Goal: Information Seeking & Learning: Learn about a topic

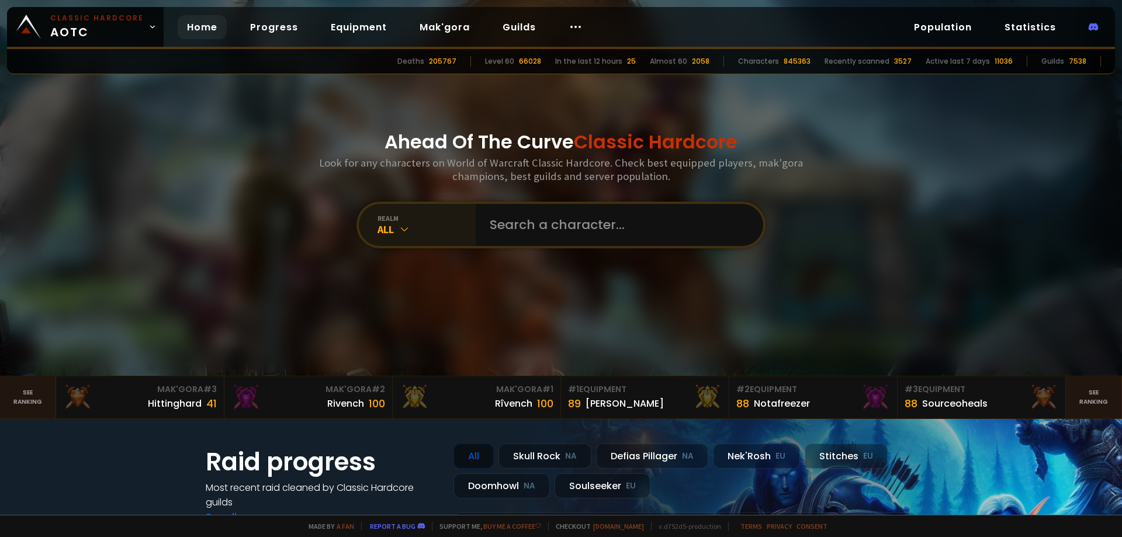
click at [389, 229] on div "All" at bounding box center [426, 229] width 98 height 13
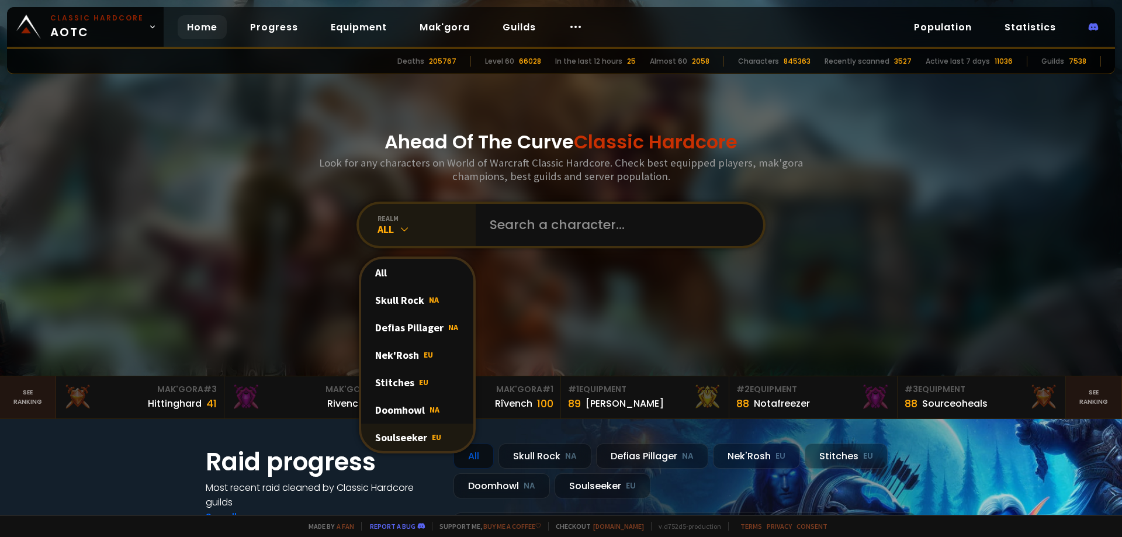
click at [407, 436] on div "Soulseeker EU" at bounding box center [417, 437] width 112 height 27
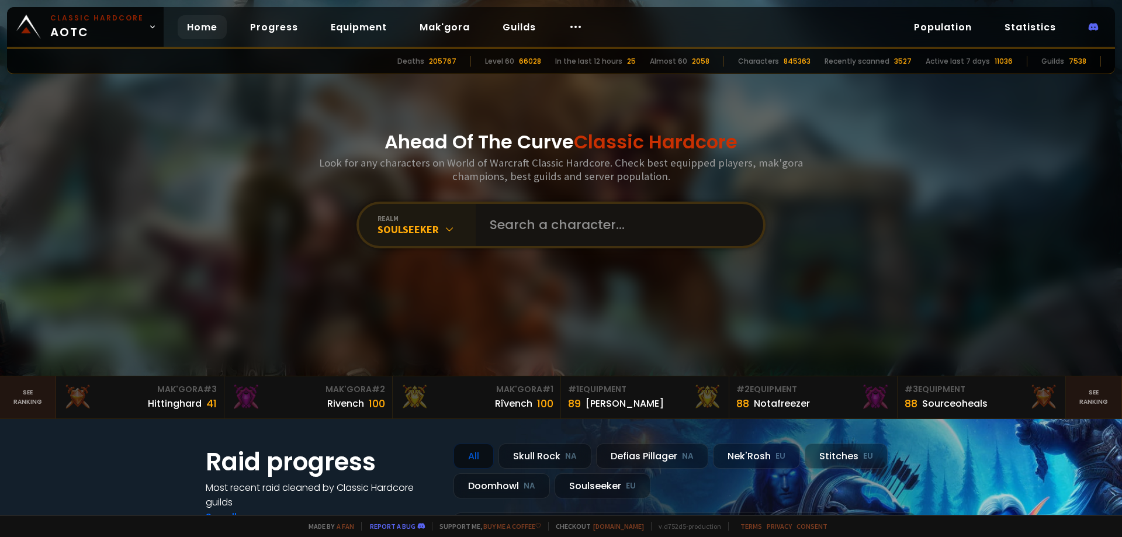
click at [528, 217] on input "text" at bounding box center [616, 225] width 266 height 42
type input "Cinderhammer"
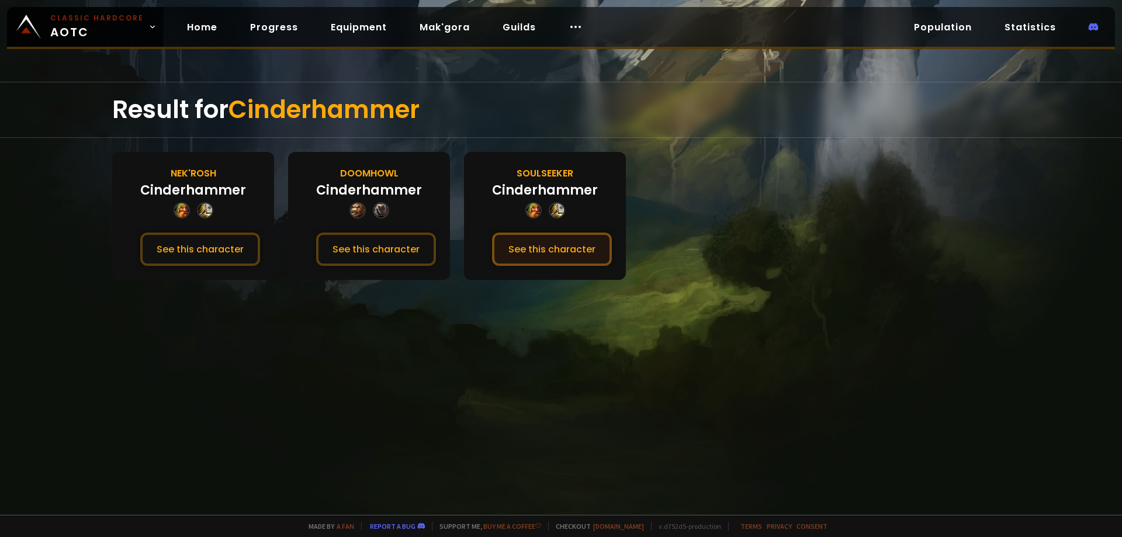
click at [542, 245] on button "See this character" at bounding box center [552, 249] width 120 height 33
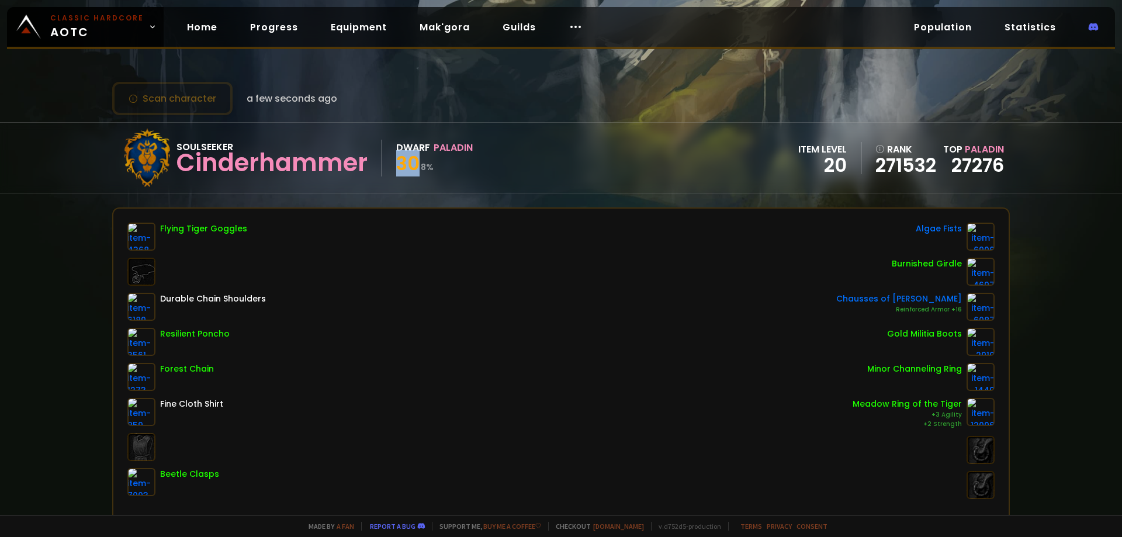
drag, startPoint x: 415, startPoint y: 162, endPoint x: 394, endPoint y: 163, distance: 21.0
click at [394, 163] on div "Soulseeker Cinderhammer Dwarf Paladin 30 8 %" at bounding box center [295, 158] width 355 height 58
click at [428, 167] on small "8 %" at bounding box center [427, 167] width 13 height 12
click at [178, 100] on button "Scan character" at bounding box center [172, 98] width 120 height 33
click at [300, 104] on span "a few seconds ago" at bounding box center [292, 98] width 91 height 15
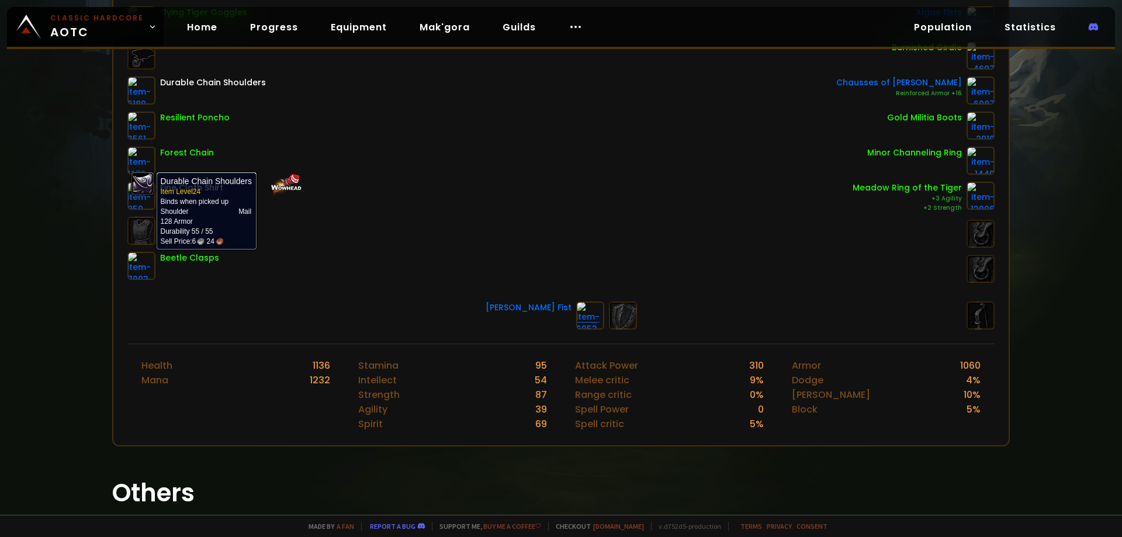
scroll to position [217, 0]
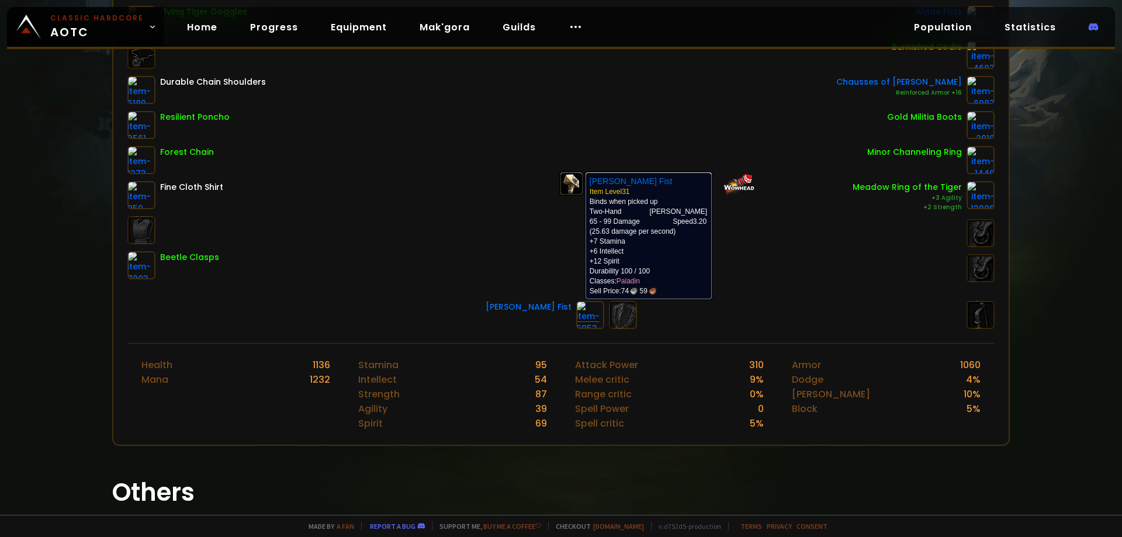
click at [576, 306] on img at bounding box center [590, 315] width 28 height 28
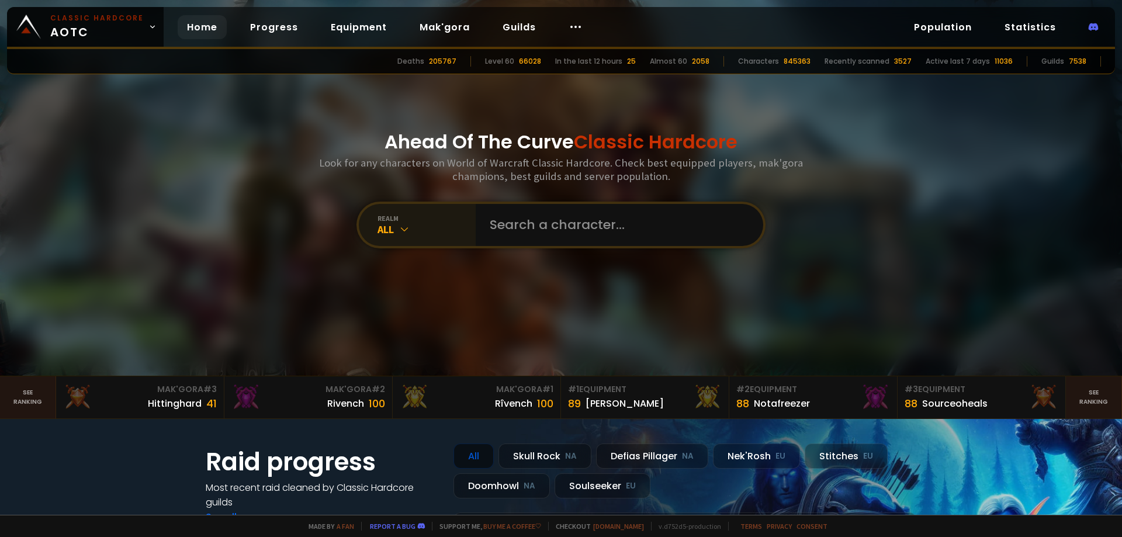
click at [409, 225] on div "All" at bounding box center [426, 229] width 98 height 13
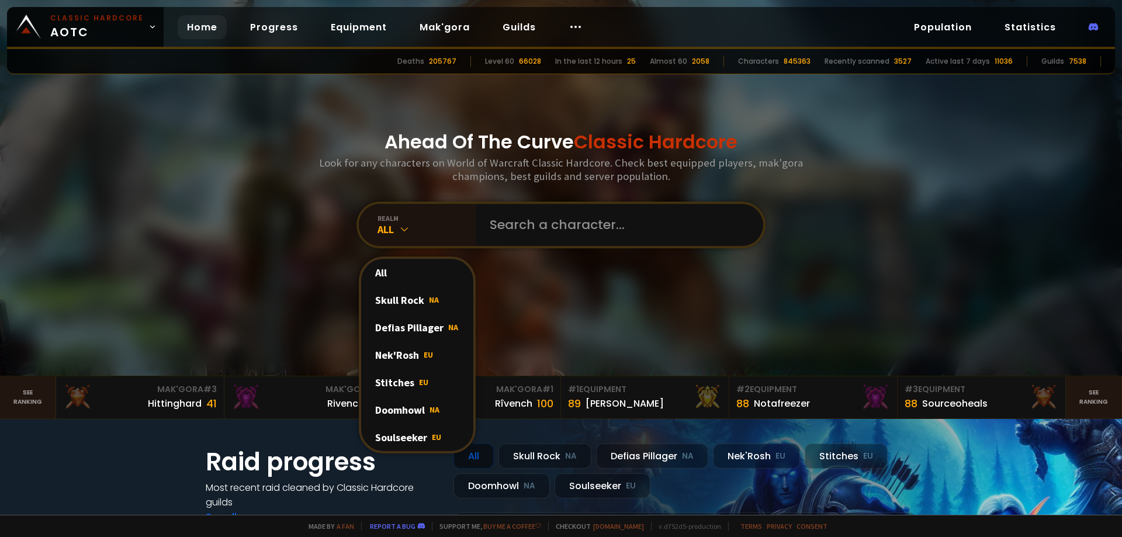
click at [417, 440] on div "Soulseeker EU" at bounding box center [417, 437] width 112 height 27
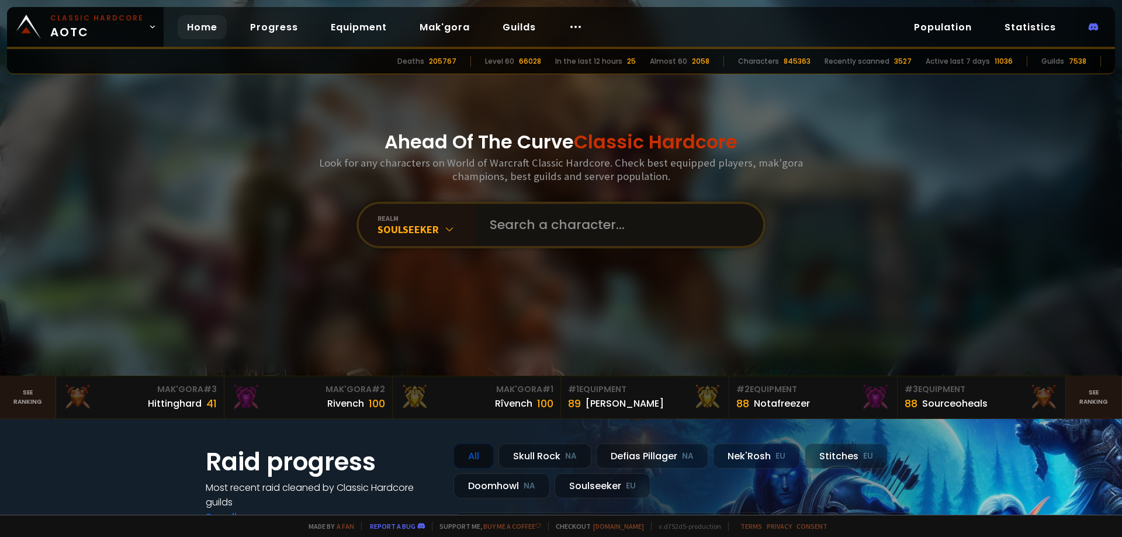
click at [556, 217] on input "text" at bounding box center [616, 225] width 266 height 42
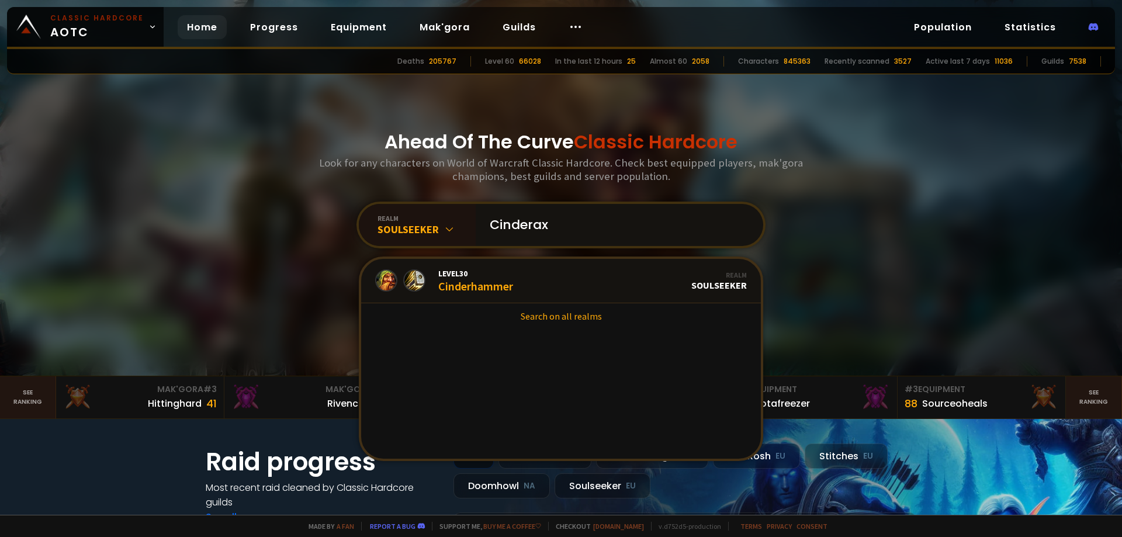
type input "Cinderaxe"
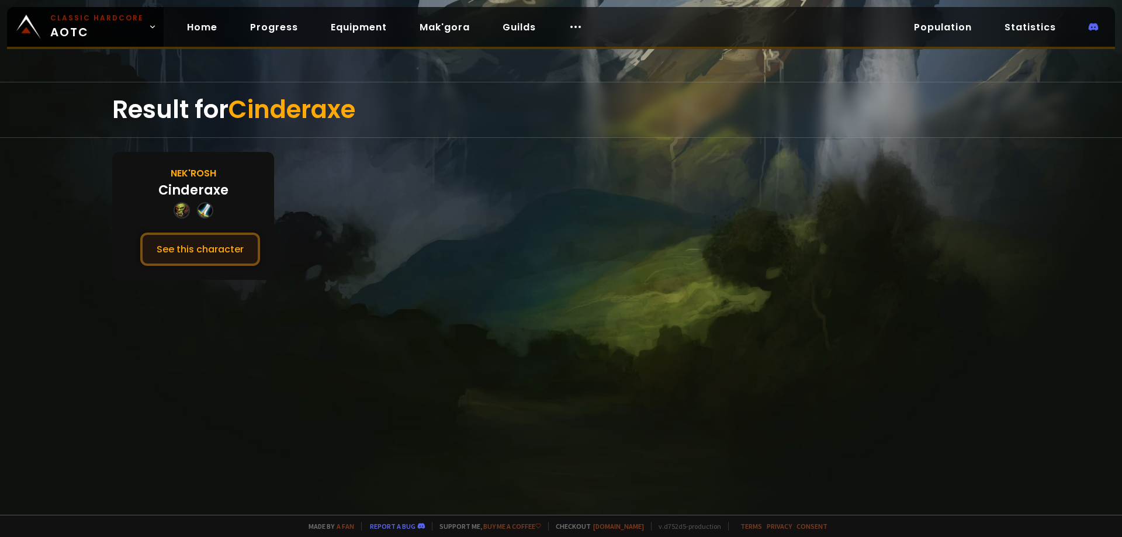
click at [188, 252] on button "See this character" at bounding box center [200, 249] width 120 height 33
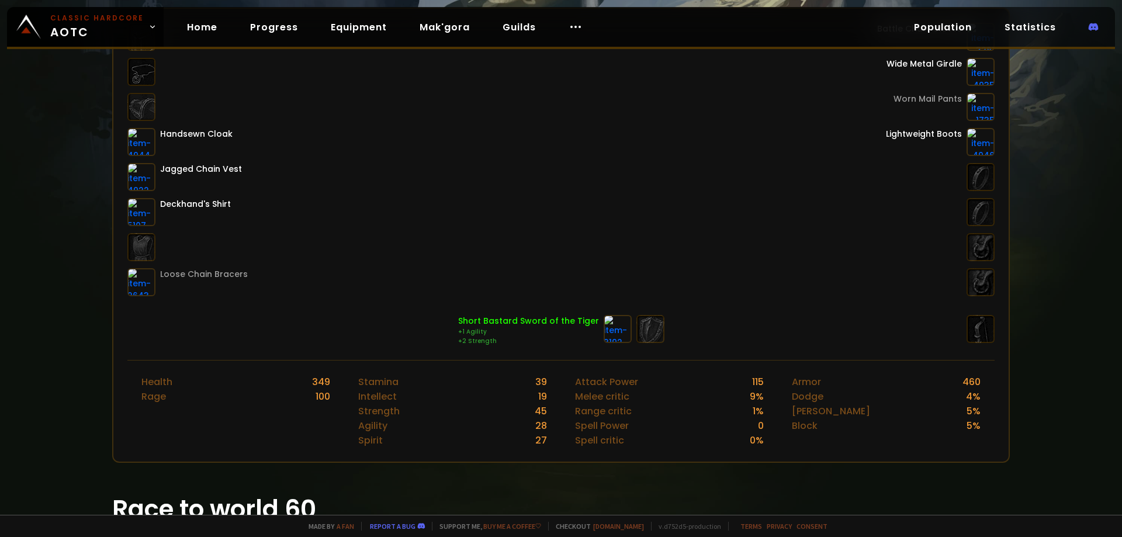
scroll to position [234, 0]
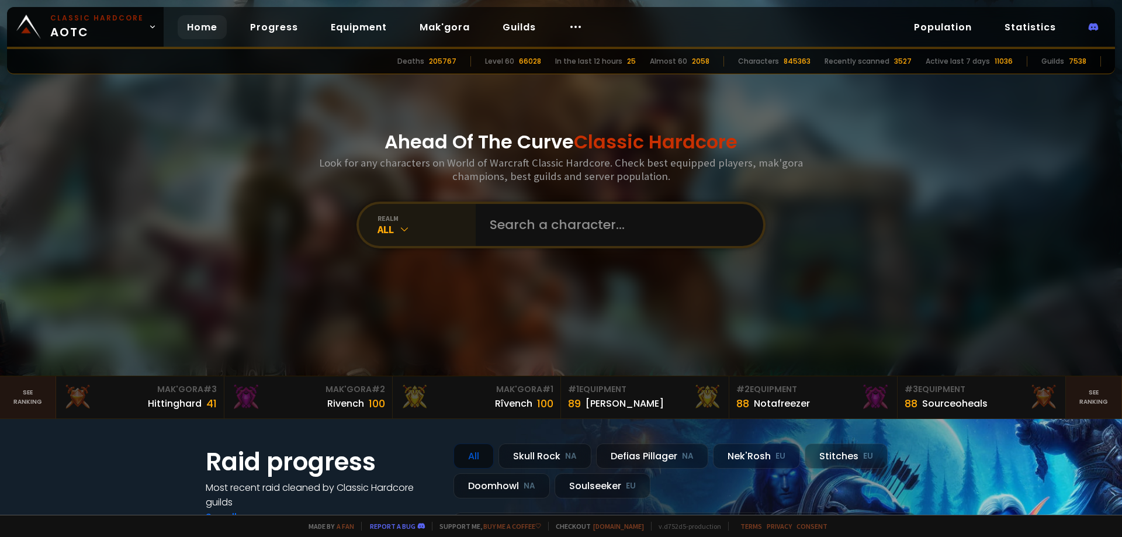
click at [404, 229] on icon at bounding box center [404, 229] width 12 height 12
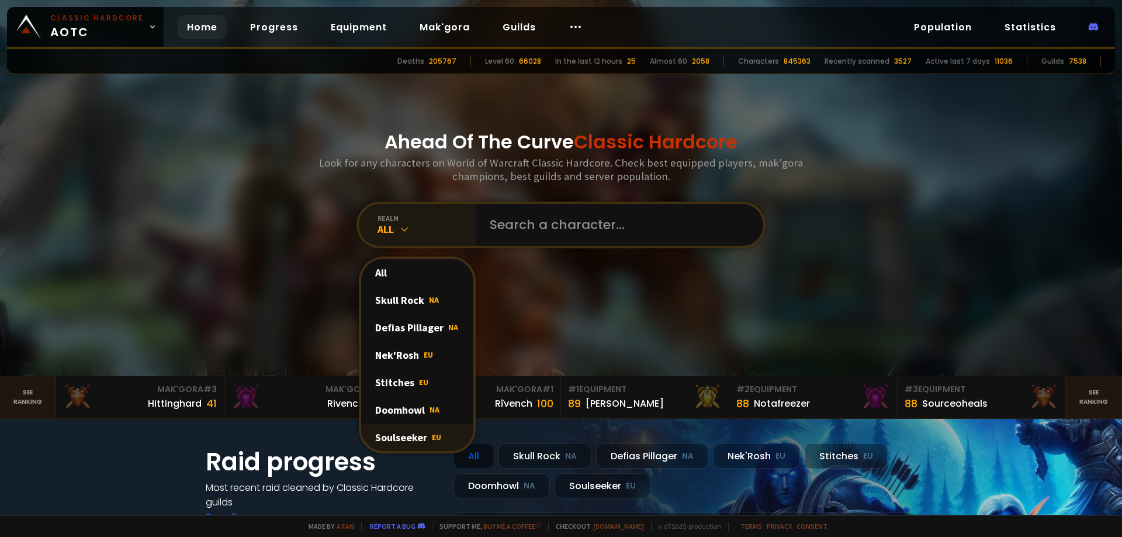
click at [401, 441] on div "Soulseeker EU" at bounding box center [417, 437] width 112 height 27
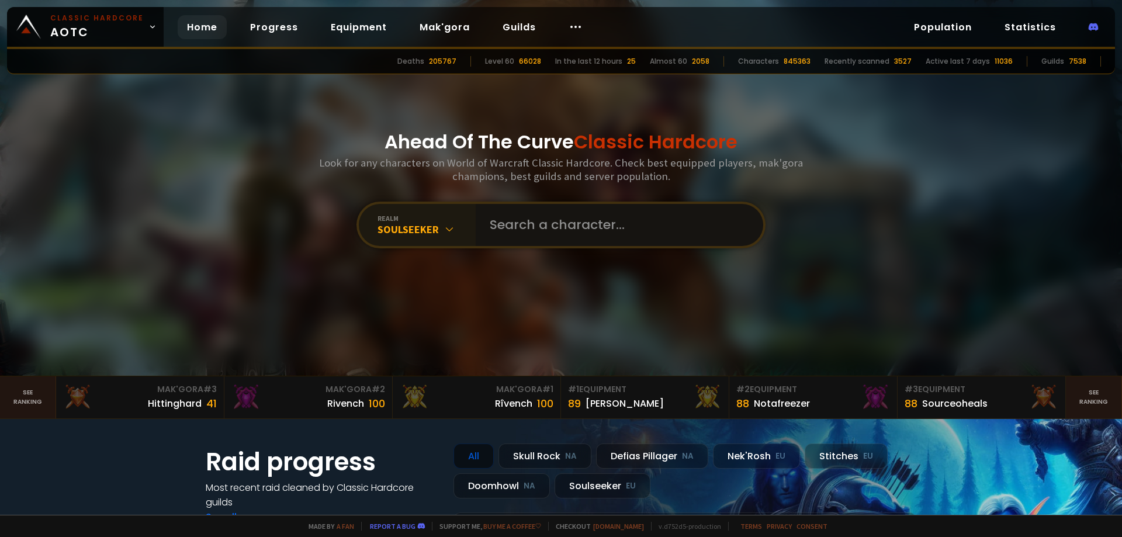
click at [568, 227] on input "text" at bounding box center [616, 225] width 266 height 42
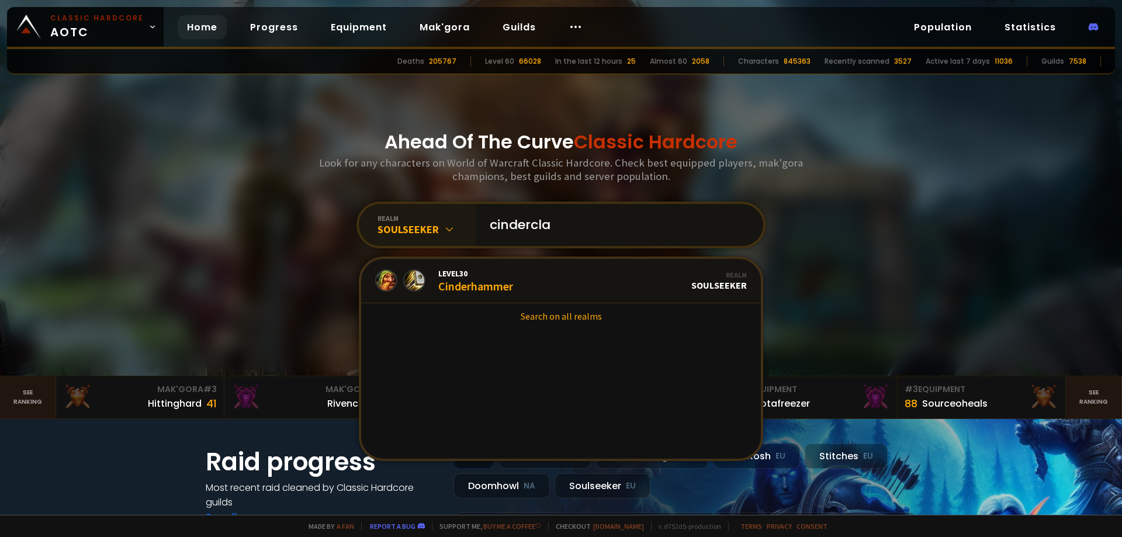
type input "cinderclaw"
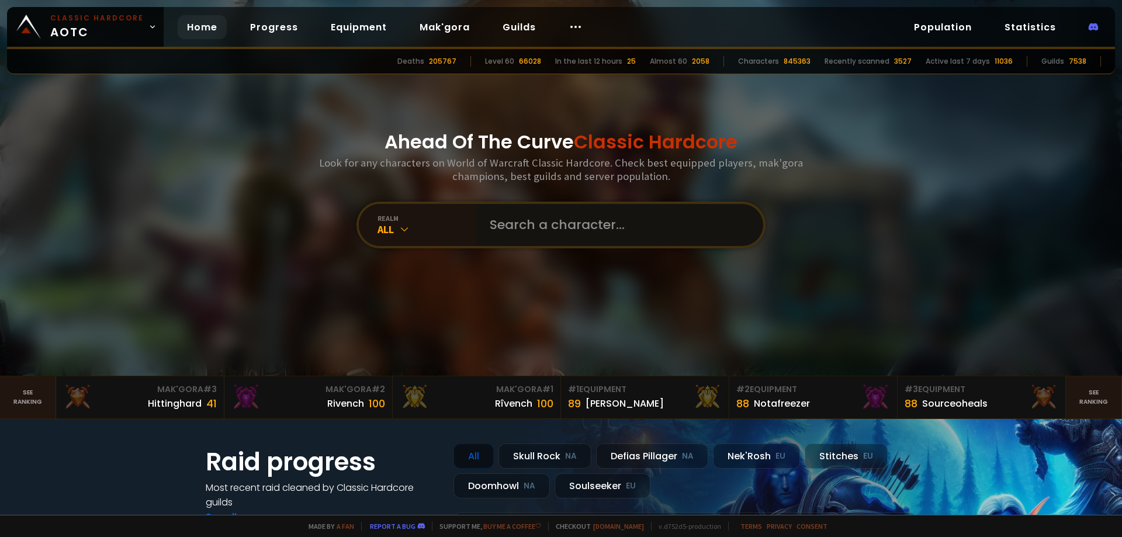
click at [514, 214] on input "text" at bounding box center [616, 225] width 266 height 42
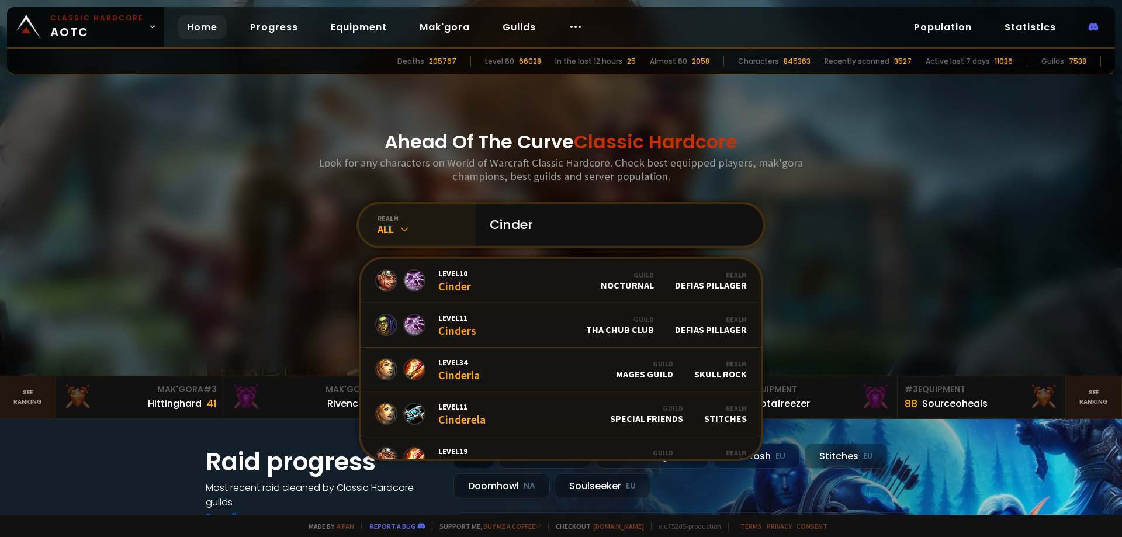
click at [398, 233] on icon at bounding box center [404, 229] width 12 height 12
click at [391, 228] on div "All" at bounding box center [426, 229] width 98 height 13
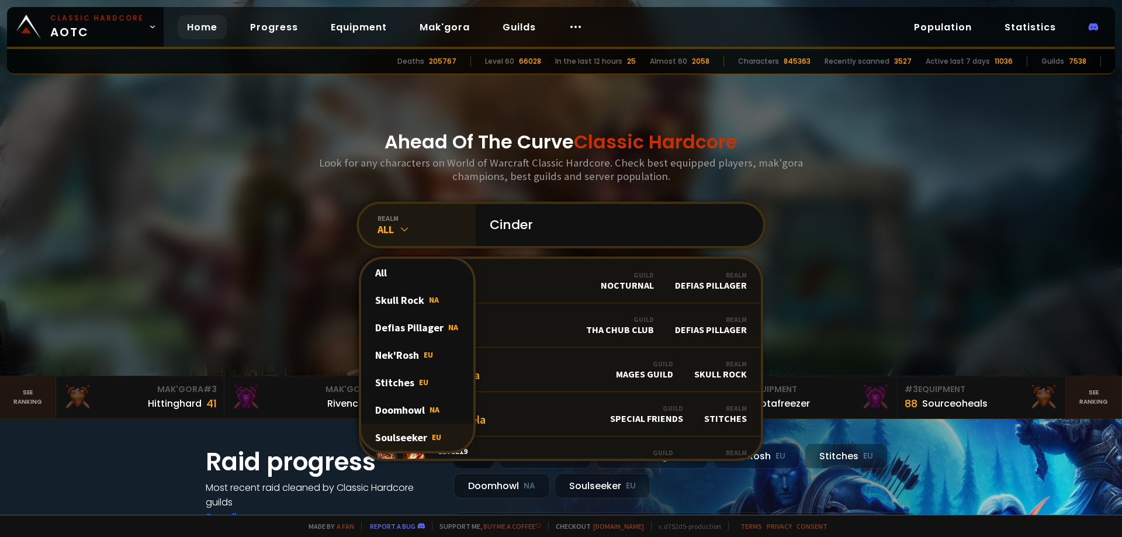
click at [395, 438] on div "Soulseeker EU" at bounding box center [417, 437] width 112 height 27
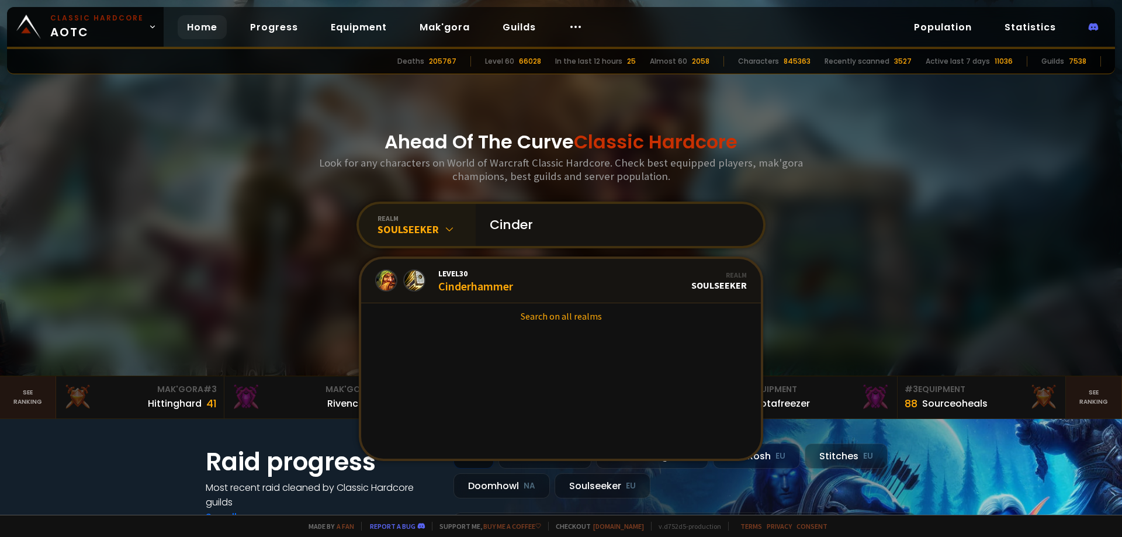
click at [549, 227] on input "Cinder" at bounding box center [616, 225] width 266 height 42
type input "Cinderclaw"
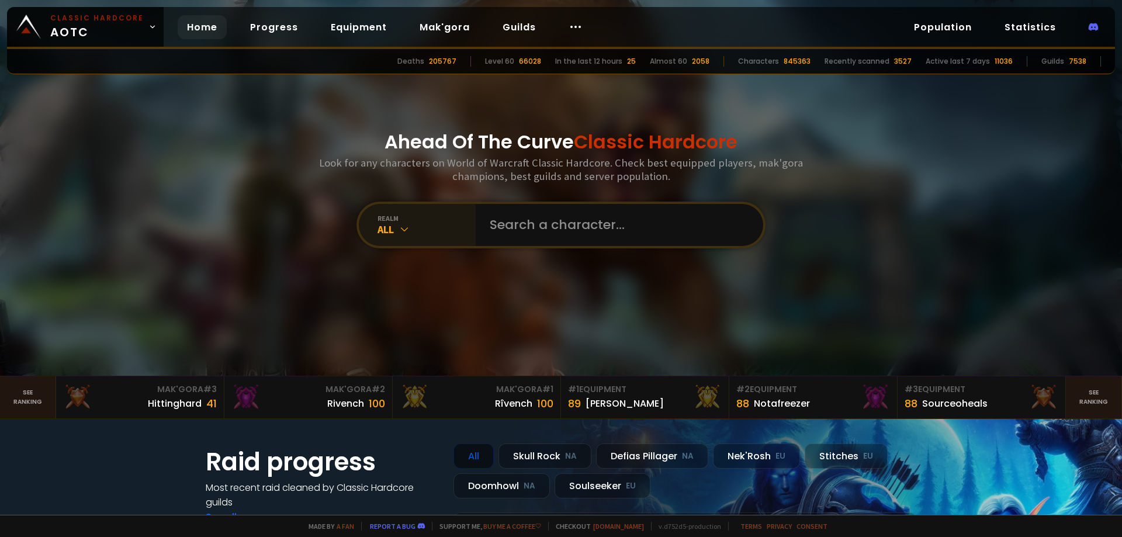
click at [403, 232] on icon at bounding box center [404, 229] width 12 height 12
click at [396, 221] on div "realm" at bounding box center [426, 218] width 98 height 9
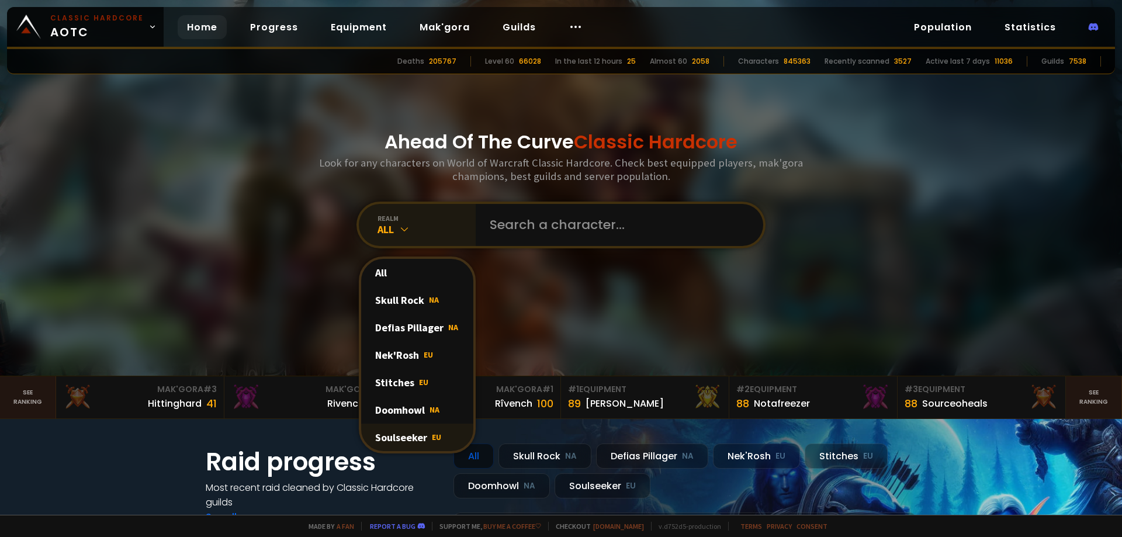
click at [394, 436] on div "Soulseeker EU" at bounding box center [417, 437] width 112 height 27
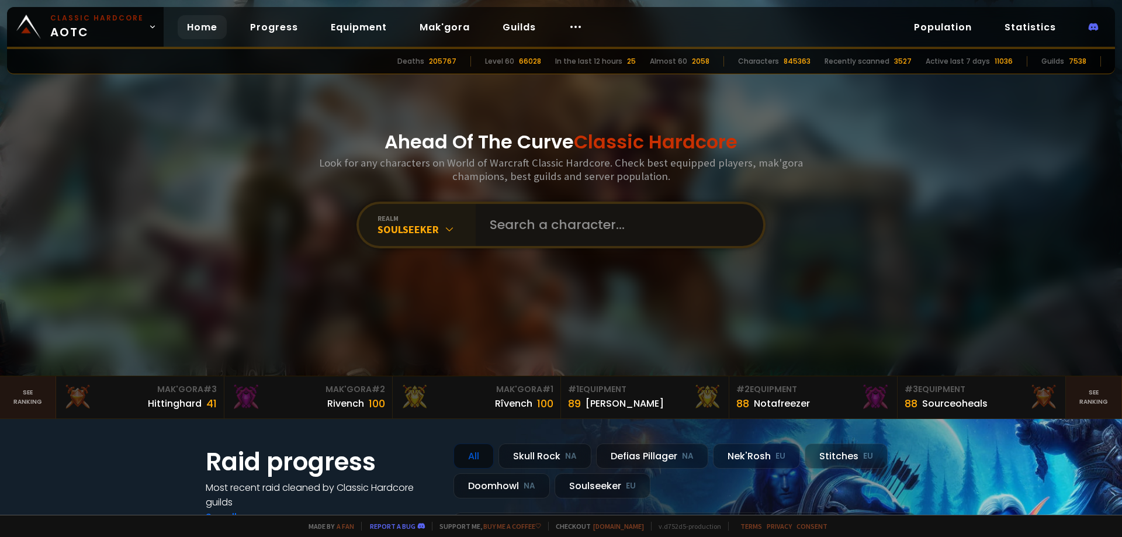
click at [539, 213] on input "text" at bounding box center [616, 225] width 266 height 42
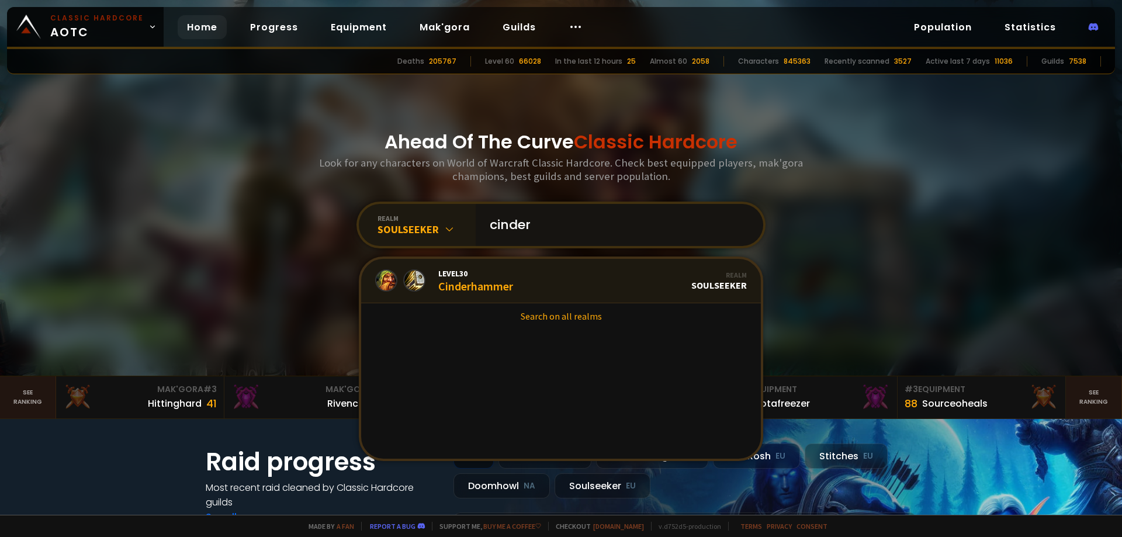
type input "cinder"
click at [698, 278] on div "Realm" at bounding box center [718, 274] width 55 height 9
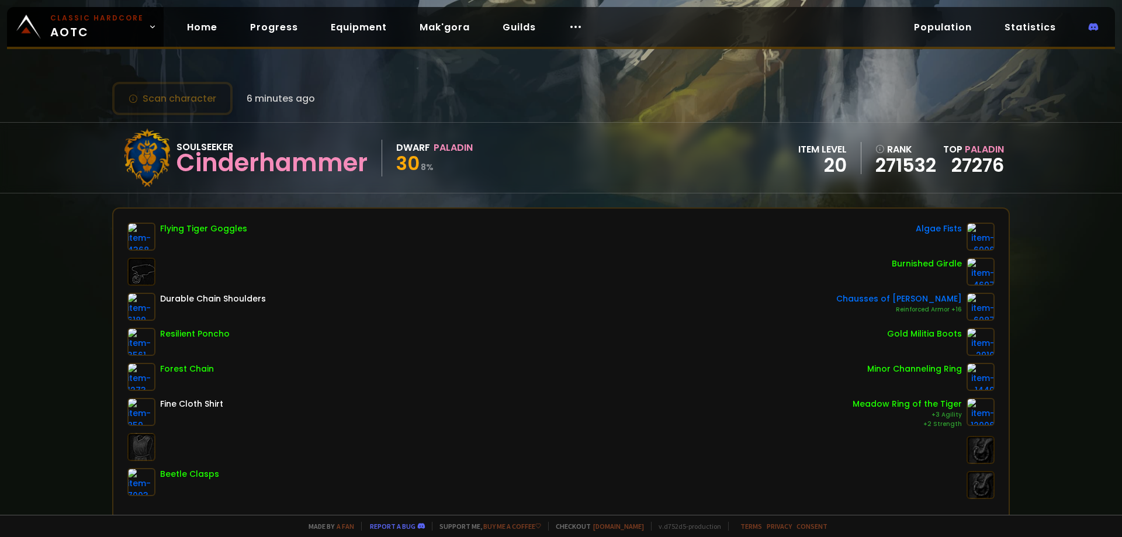
click at [185, 146] on div "Soulseeker" at bounding box center [271, 147] width 191 height 15
click at [157, 163] on div at bounding box center [147, 158] width 58 height 58
drag, startPoint x: 241, startPoint y: 173, endPoint x: 374, endPoint y: 159, distance: 133.9
click at [366, 155] on div "Cinderhammer" at bounding box center [271, 163] width 191 height 18
click at [377, 160] on div "Soulseeker Cinderhammer" at bounding box center [279, 158] width 206 height 37
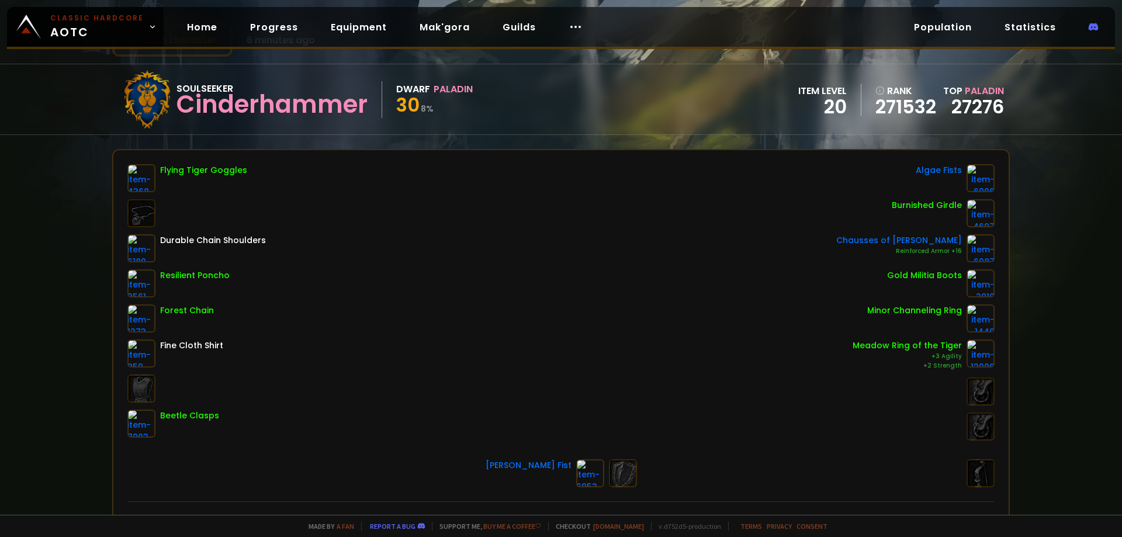
scroll to position [234, 0]
